Goal: Information Seeking & Learning: Learn about a topic

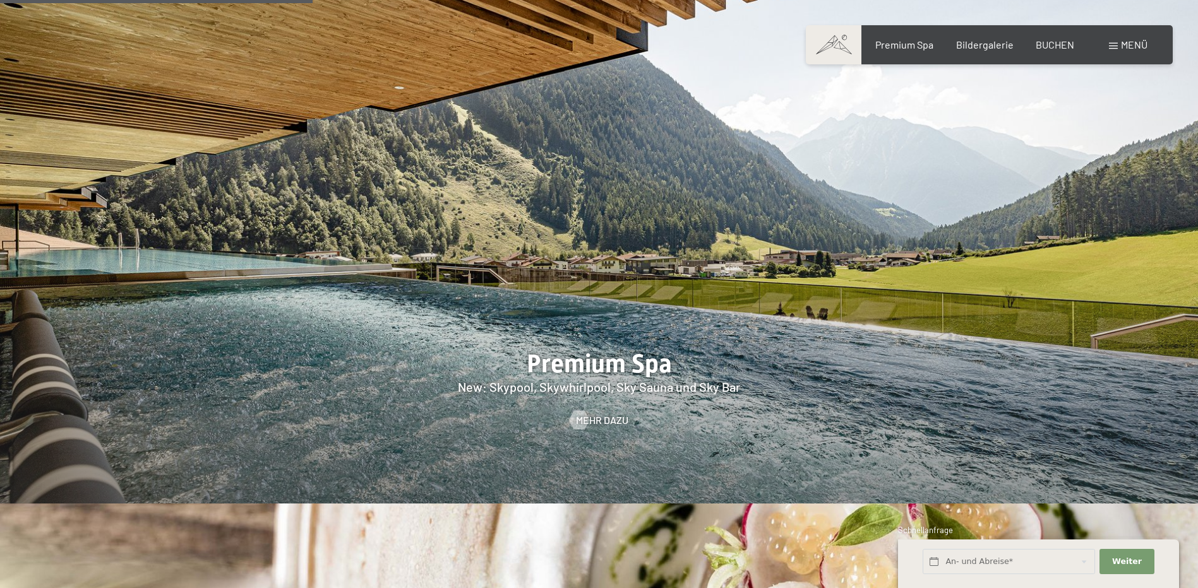
scroll to position [2084, 0]
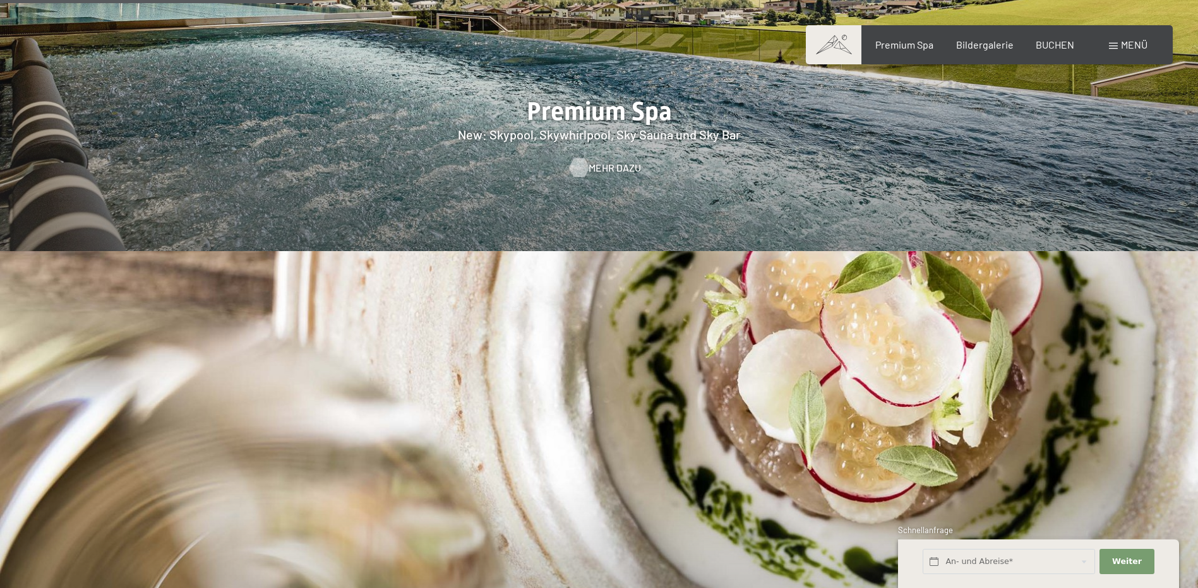
click at [606, 161] on span "Mehr dazu" at bounding box center [614, 168] width 52 height 14
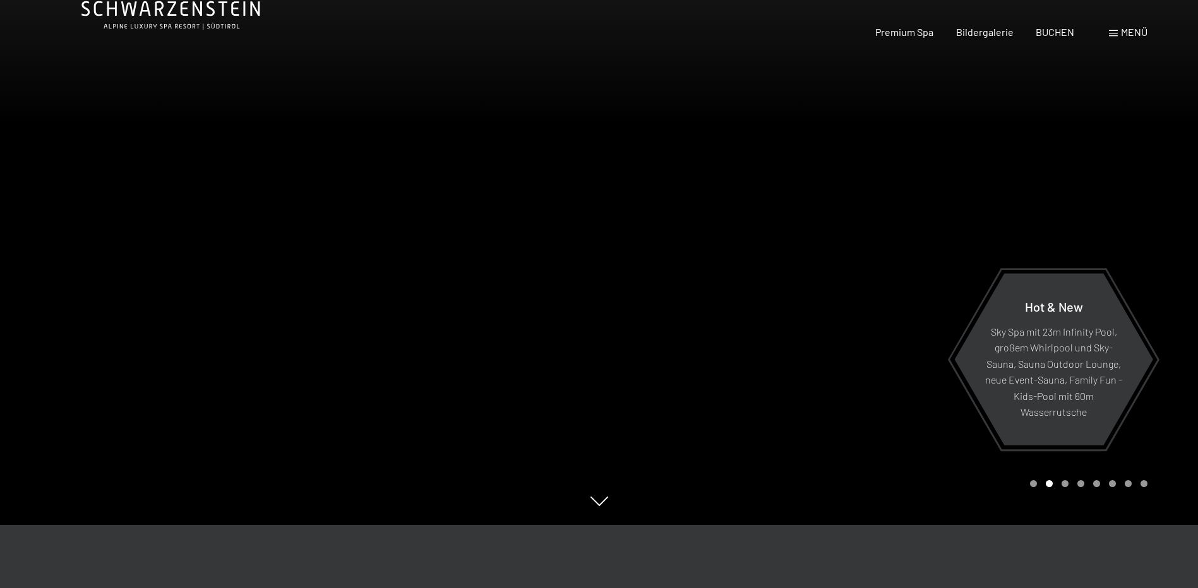
scroll to position [0, 0]
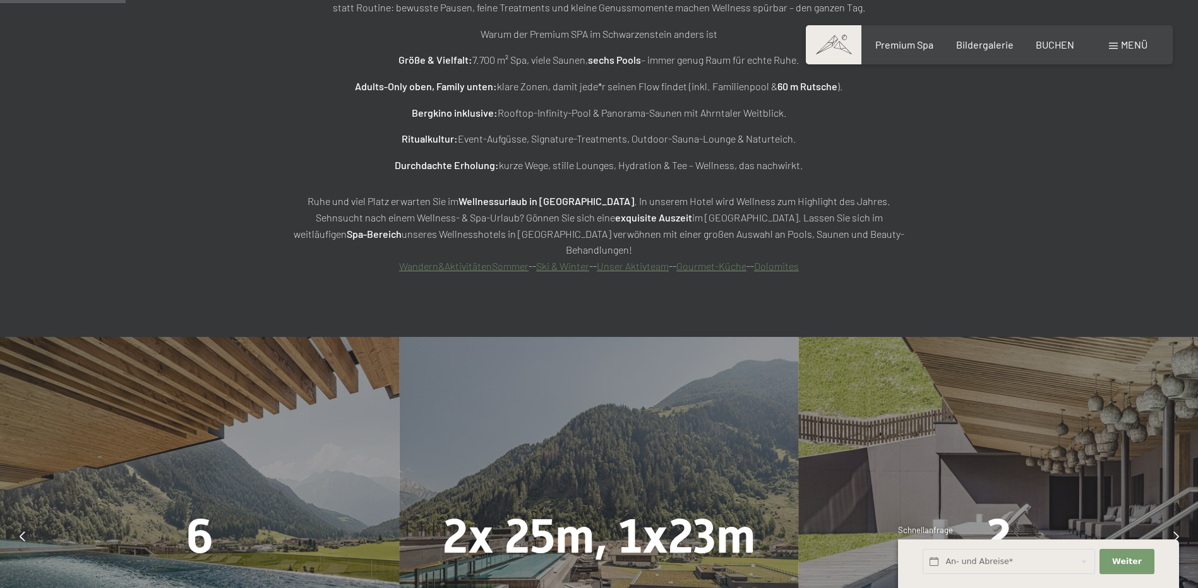
scroll to position [1136, 0]
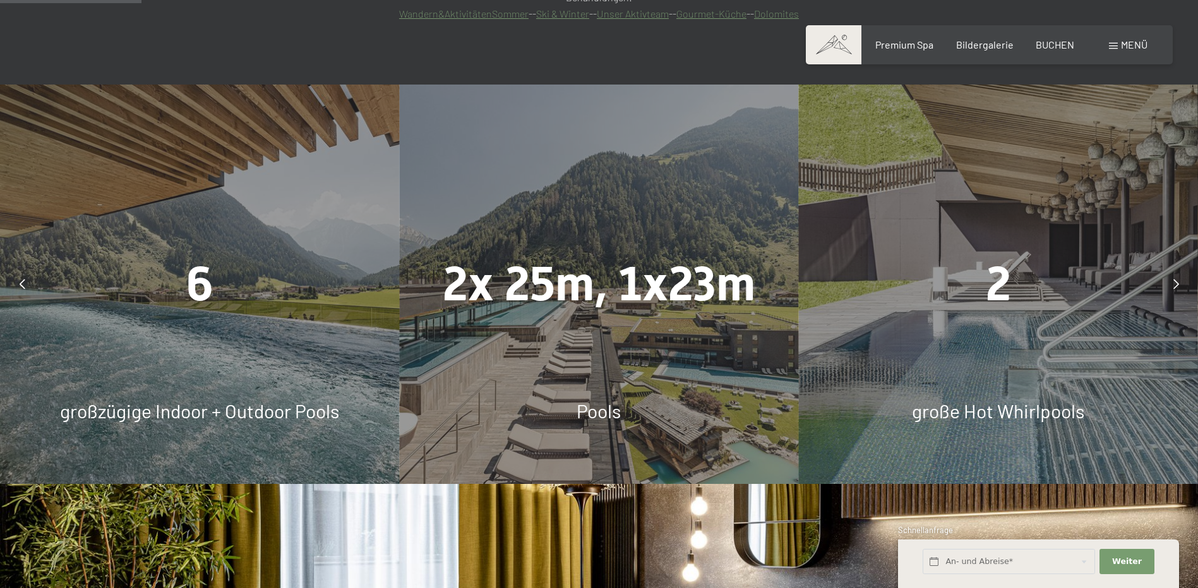
click at [1173, 279] on icon at bounding box center [1176, 284] width 6 height 10
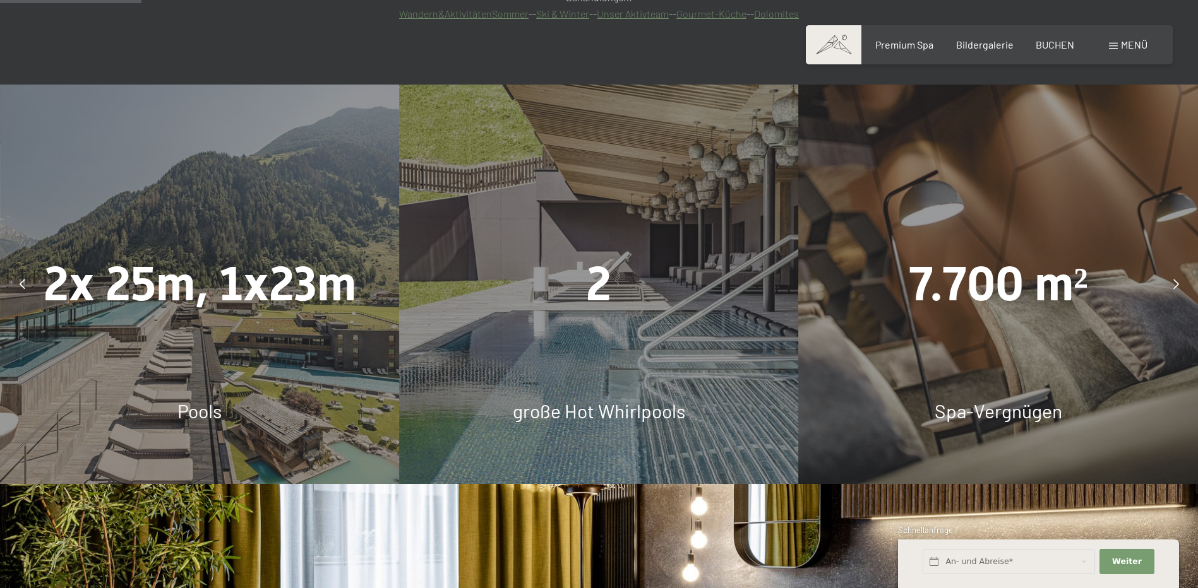
click at [1173, 279] on icon at bounding box center [1176, 284] width 6 height 10
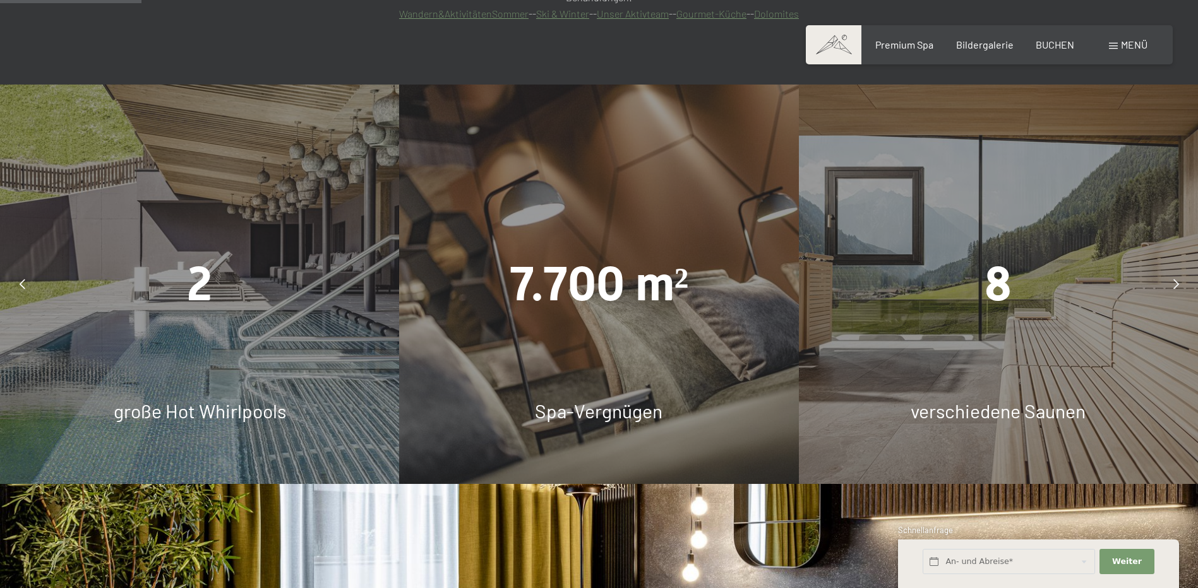
click at [1173, 279] on icon at bounding box center [1176, 284] width 6 height 10
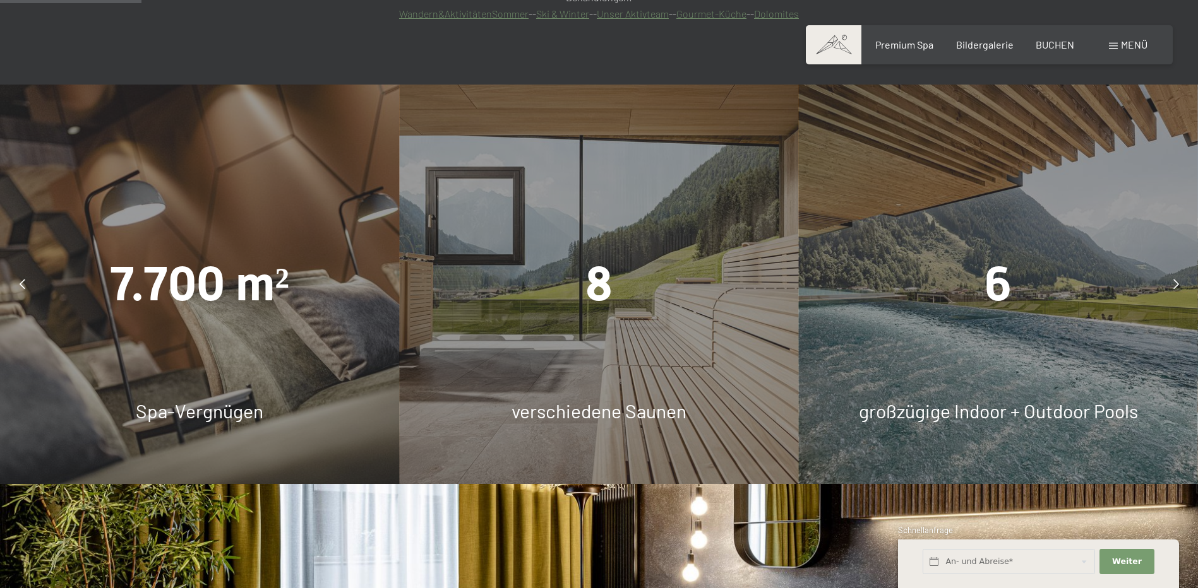
click at [1173, 279] on icon at bounding box center [1176, 284] width 6 height 10
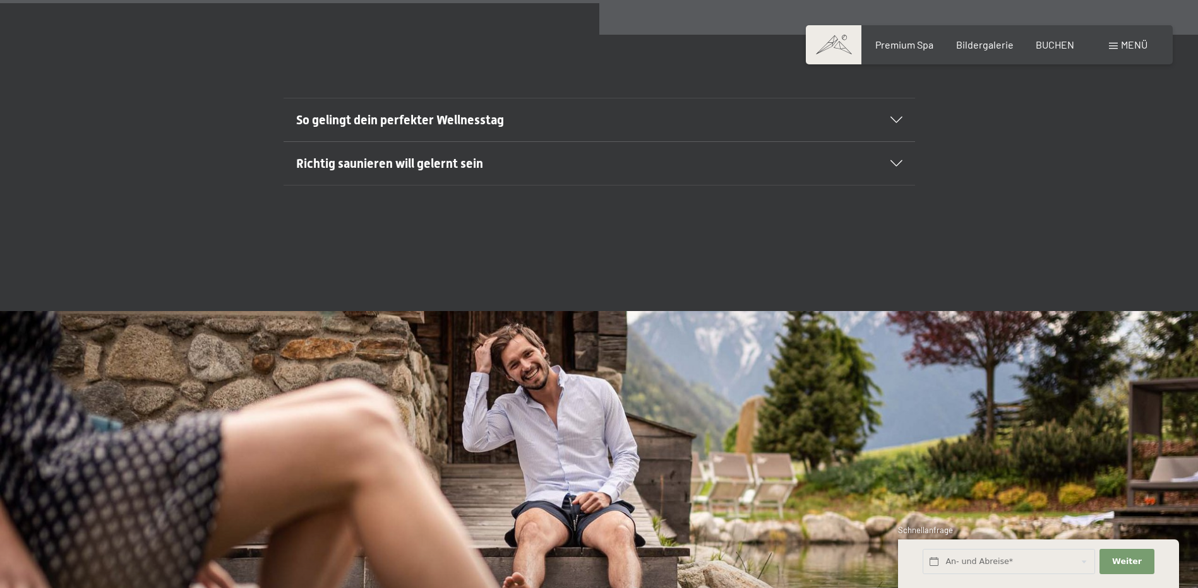
scroll to position [5430, 0]
